Goal: Information Seeking & Learning: Check status

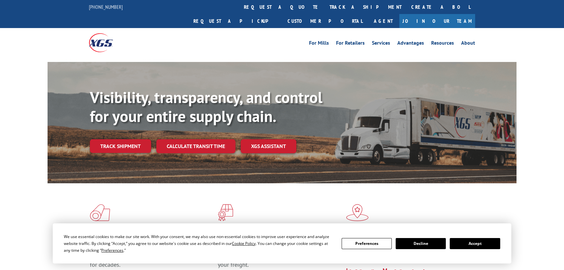
click at [325, 5] on link "track a shipment" at bounding box center [366, 7] width 82 height 14
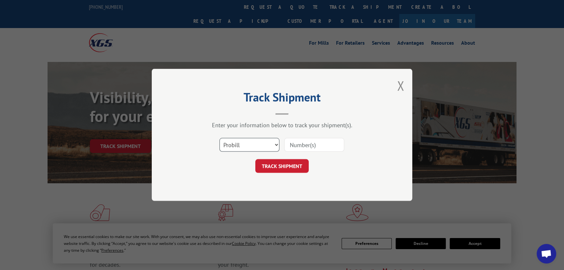
scroll to position [3146, 0]
click at [304, 145] on input at bounding box center [314, 145] width 60 height 14
paste input "17685567"
type input "17685567"
click at [297, 165] on button "TRACK SHIPMENT" at bounding box center [281, 166] width 53 height 14
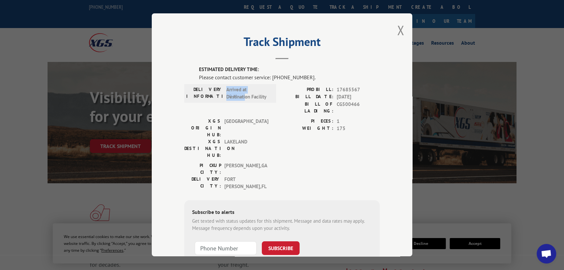
drag, startPoint x: 233, startPoint y: 92, endPoint x: 243, endPoint y: 94, distance: 10.1
click at [243, 94] on span "Arrived at Destination Facility" at bounding box center [248, 93] width 44 height 15
drag, startPoint x: 222, startPoint y: 78, endPoint x: 266, endPoint y: 78, distance: 43.9
click at [266, 78] on div "Please contact customer service: [PHONE_NUMBER]." at bounding box center [289, 77] width 181 height 8
click at [320, 162] on div "PICKUP CITY: DALTON , GA DELIVERY CITY: FORT MYERS , FL" at bounding box center [281, 178] width 195 height 32
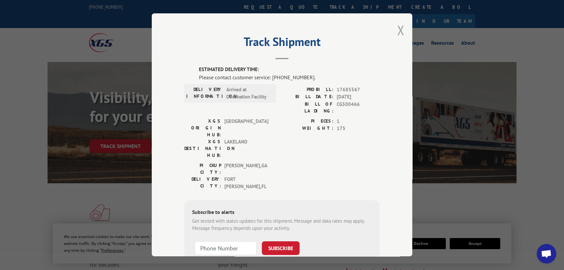
click at [397, 31] on button "Close modal" at bounding box center [400, 29] width 7 height 17
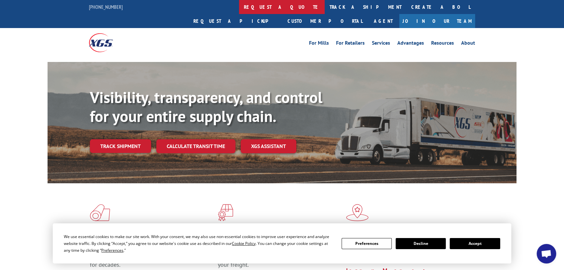
click at [239, 5] on link "request a quote" at bounding box center [282, 7] width 86 height 14
drag, startPoint x: 253, startPoint y: 6, endPoint x: 245, endPoint y: 1, distance: 9.2
click at [325, 6] on link "track a shipment" at bounding box center [366, 7] width 82 height 14
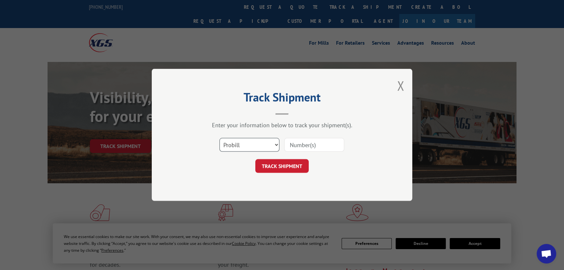
click at [262, 143] on select "Select category... Probill BOL PO" at bounding box center [249, 145] width 60 height 14
select select "bol"
click at [219, 138] on select "Select category... Probill BOL PO" at bounding box center [249, 145] width 60 height 14
click at [308, 146] on input at bounding box center [314, 145] width 60 height 14
type input "CG500552"
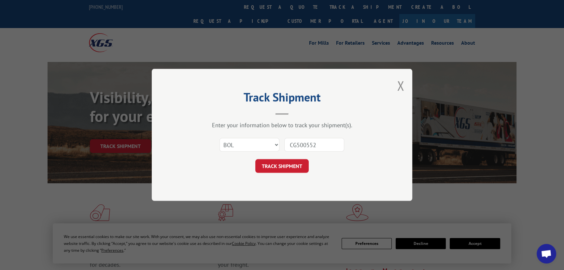
click button "TRACK SHIPMENT" at bounding box center [281, 166] width 53 height 14
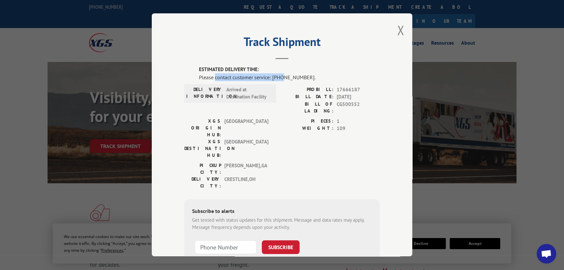
drag, startPoint x: 213, startPoint y: 75, endPoint x: 282, endPoint y: 79, distance: 69.2
click at [279, 80] on div "Please contact customer service: [PHONE_NUMBER]." at bounding box center [289, 77] width 181 height 8
click at [331, 74] on div "Please contact customer service: [PHONE_NUMBER]." at bounding box center [289, 77] width 181 height 8
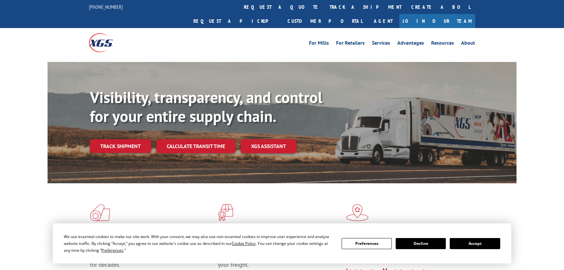
click at [325, 5] on link "track a shipment" at bounding box center [366, 7] width 82 height 14
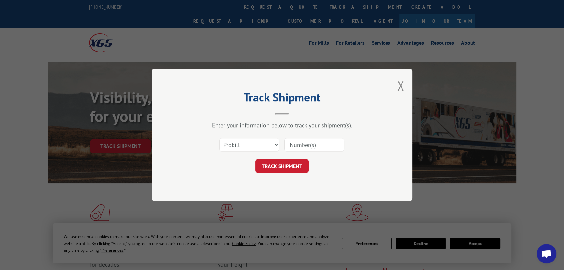
click at [305, 144] on input at bounding box center [314, 145] width 60 height 14
paste input "17634002"
type input "17634002"
click at [289, 166] on button "TRACK SHIPMENT" at bounding box center [281, 166] width 53 height 14
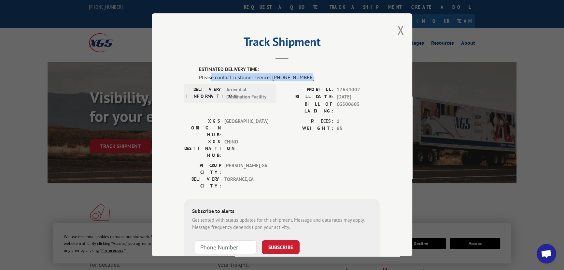
drag, startPoint x: 208, startPoint y: 78, endPoint x: 316, endPoint y: 56, distance: 110.3
click at [302, 78] on div "Please contact customer service: [PHONE_NUMBER]." at bounding box center [289, 77] width 181 height 8
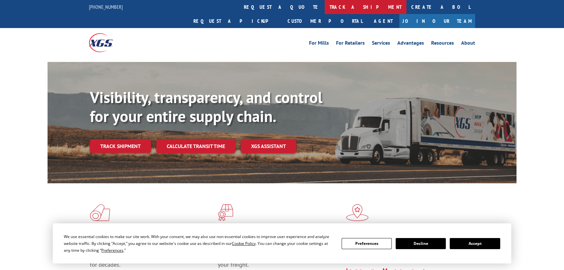
click at [325, 4] on link "track a shipment" at bounding box center [366, 7] width 82 height 14
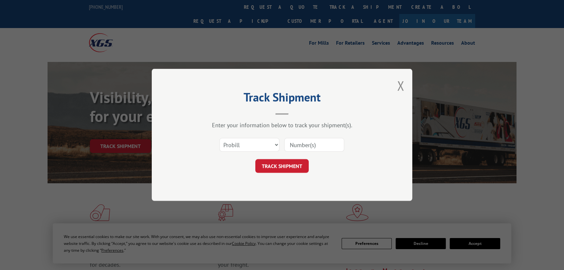
click at [294, 144] on input at bounding box center [314, 145] width 60 height 14
paste input "17685587"
type input "17685587"
click at [285, 164] on button "TRACK SHIPMENT" at bounding box center [281, 166] width 53 height 14
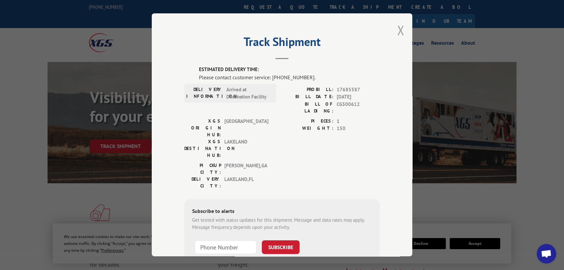
click at [398, 32] on button "Close modal" at bounding box center [400, 29] width 7 height 17
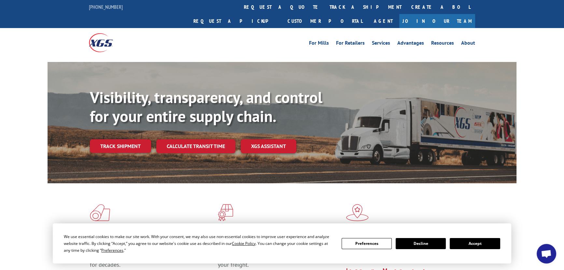
click at [325, 3] on link "track a shipment" at bounding box center [366, 7] width 82 height 14
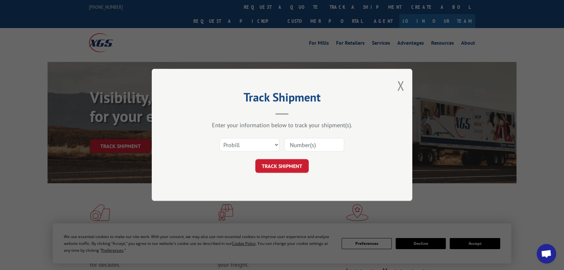
click at [325, 144] on input at bounding box center [314, 145] width 60 height 14
paste input "17685443"
type input "17685443"
click at [294, 164] on button "TRACK SHIPMENT" at bounding box center [281, 166] width 53 height 14
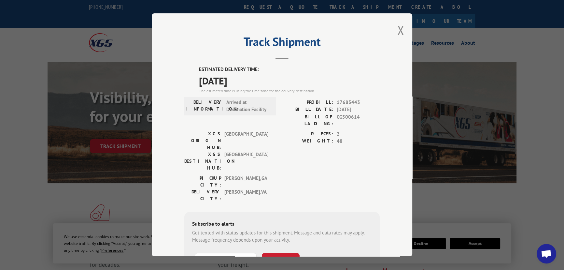
drag, startPoint x: 195, startPoint y: 81, endPoint x: 252, endPoint y: 82, distance: 57.6
click at [252, 82] on div "ESTIMATED DELIVERY TIME: 10/13/2025 The estimated time is using the time zone f…" at bounding box center [281, 183] width 195 height 234
click at [332, 74] on span "10/13/2025" at bounding box center [289, 80] width 181 height 15
click at [397, 29] on button "Close modal" at bounding box center [400, 29] width 7 height 17
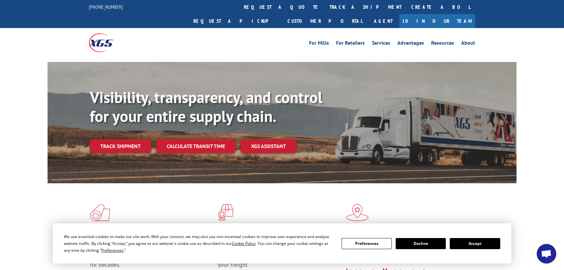
drag, startPoint x: 277, startPoint y: 4, endPoint x: 278, endPoint y: 10, distance: 6.5
click at [325, 4] on link "track a shipment" at bounding box center [366, 7] width 82 height 14
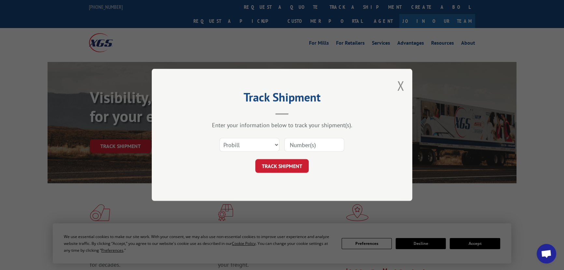
click at [306, 148] on input at bounding box center [314, 145] width 60 height 14
paste input "17693662"
type input "17693662"
click at [301, 162] on button "TRACK SHIPMENT" at bounding box center [281, 166] width 53 height 14
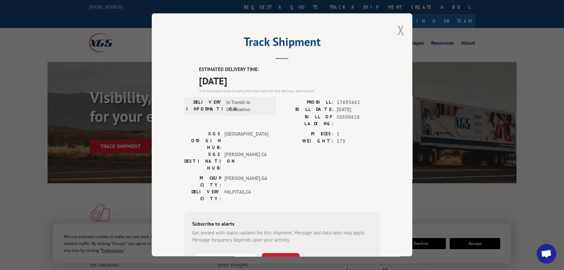
click at [397, 31] on button "Close modal" at bounding box center [400, 29] width 7 height 17
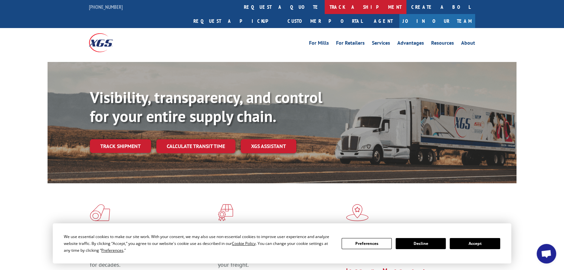
click at [325, 8] on link "track a shipment" at bounding box center [366, 7] width 82 height 14
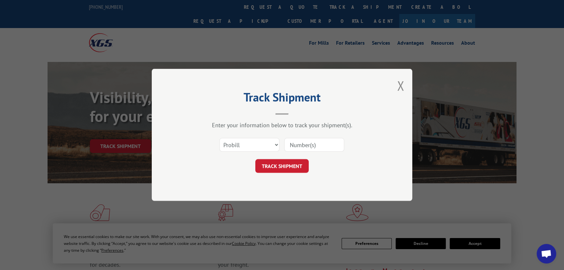
click at [305, 143] on input at bounding box center [314, 145] width 60 height 14
paste input "17691654"
type input "17691654"
click at [303, 162] on button "TRACK SHIPMENT" at bounding box center [281, 166] width 53 height 14
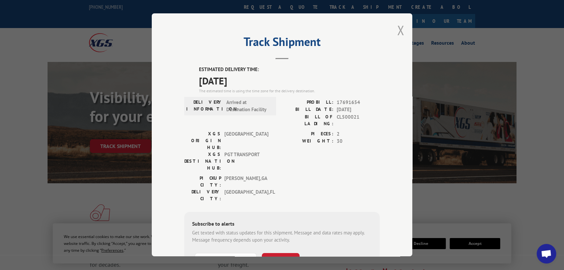
click at [399, 31] on button "Close modal" at bounding box center [400, 29] width 7 height 17
